Goal: Find specific page/section: Find specific page/section

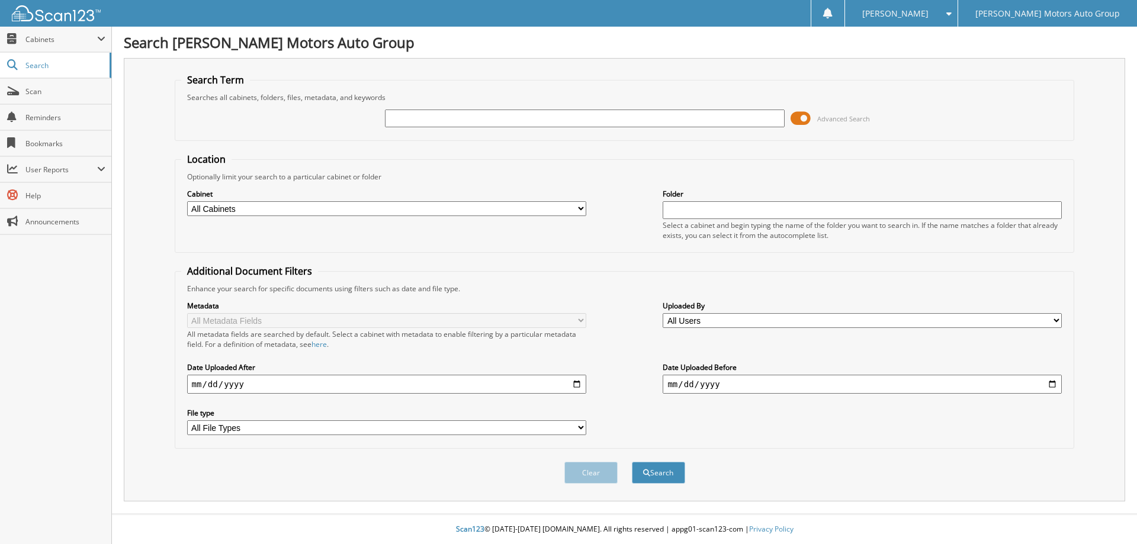
click at [494, 115] on input "text" at bounding box center [584, 119] width 399 height 18
click at [412, 124] on input "text" at bounding box center [584, 119] width 399 height 18
type input "[PERSON_NAME]"
click at [632, 462] on button "Search" at bounding box center [658, 473] width 53 height 22
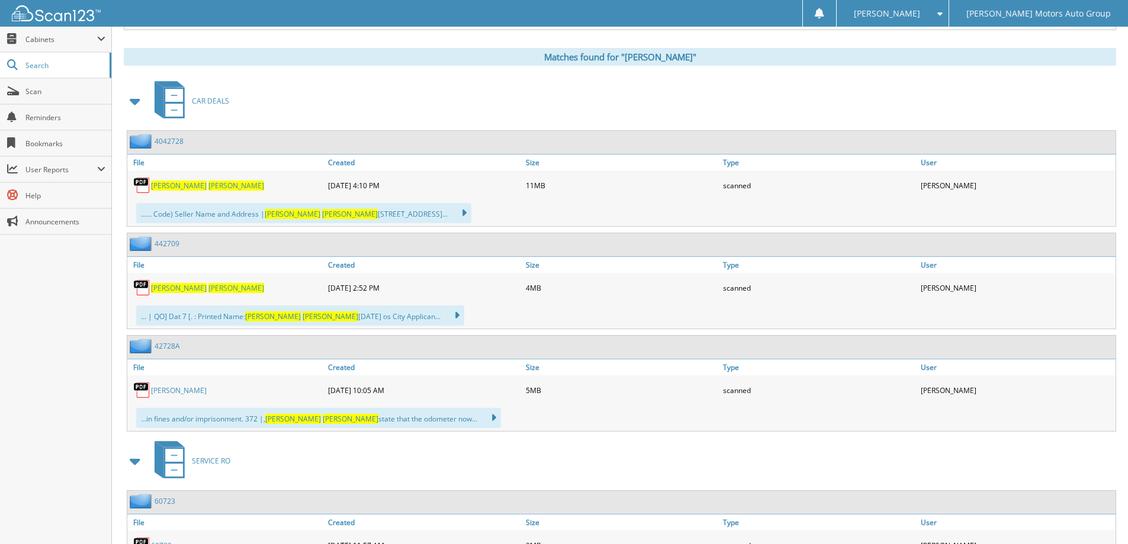
scroll to position [474, 0]
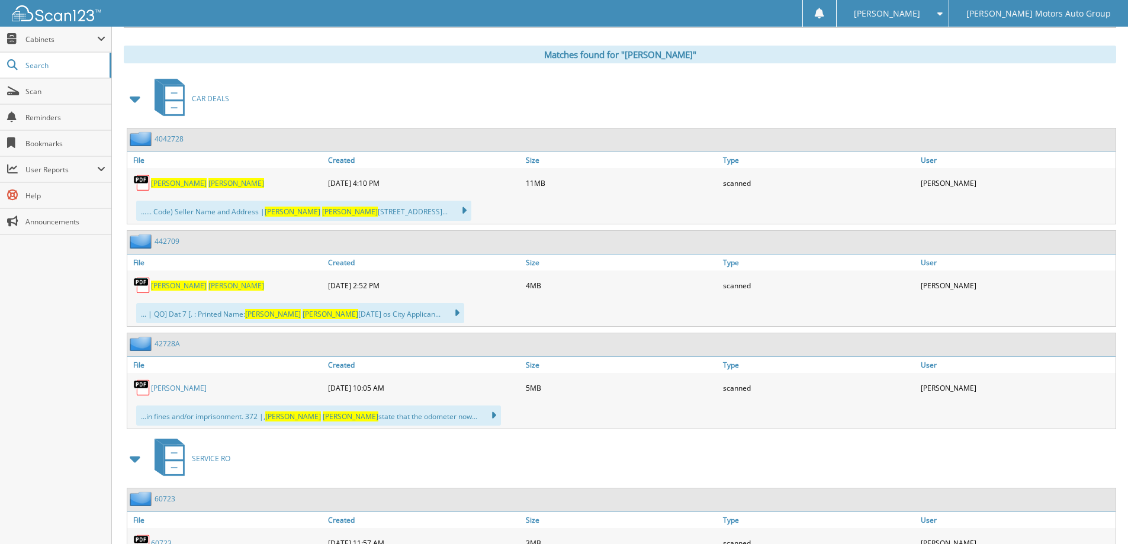
click at [174, 291] on span "[PERSON_NAME]" at bounding box center [179, 286] width 56 height 10
